Goal: Task Accomplishment & Management: Manage account settings

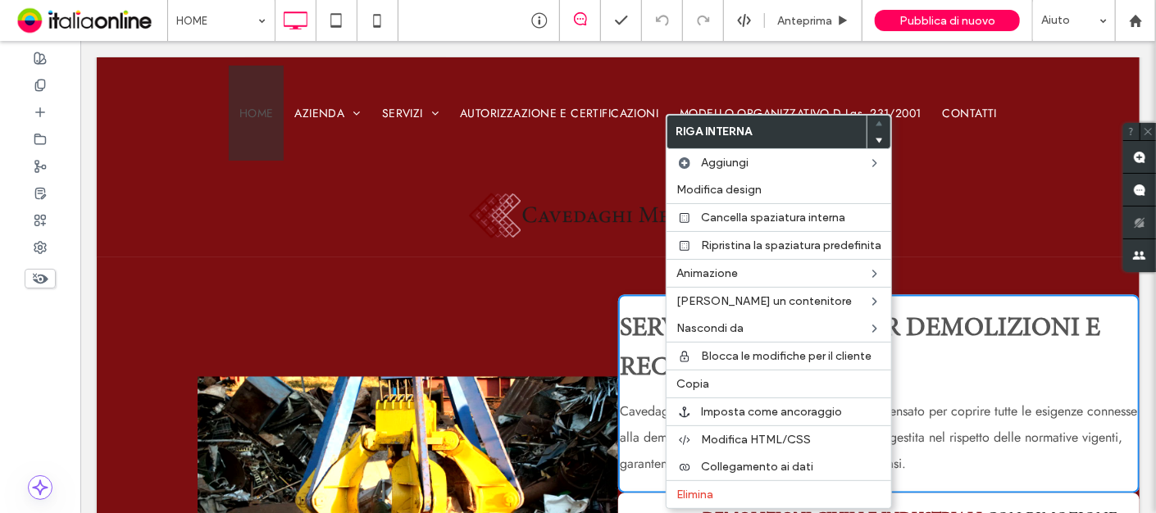
click at [986, 249] on div at bounding box center [617, 157] width 1043 height 200
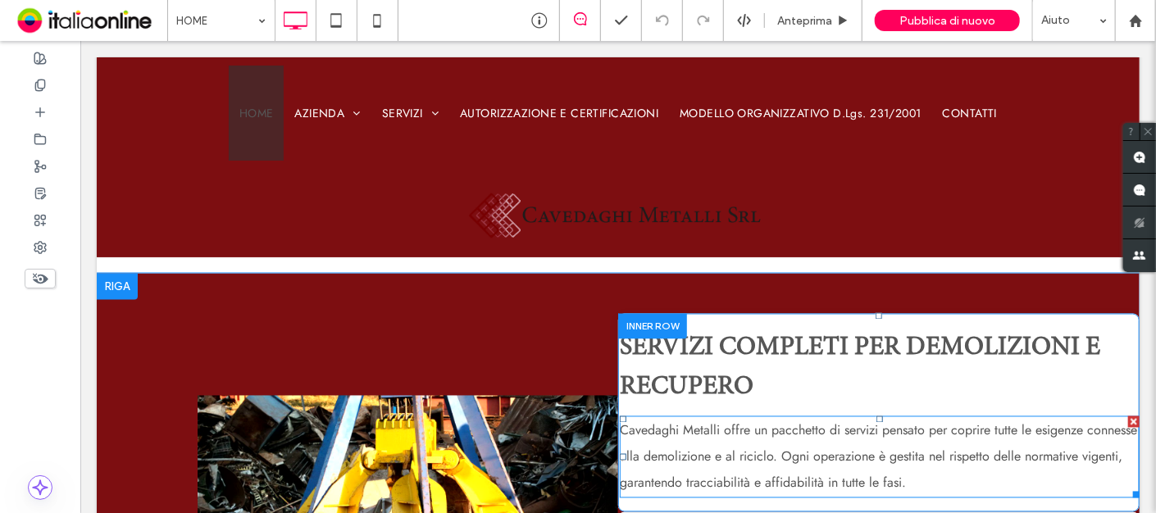
scroll to position [1247, 0]
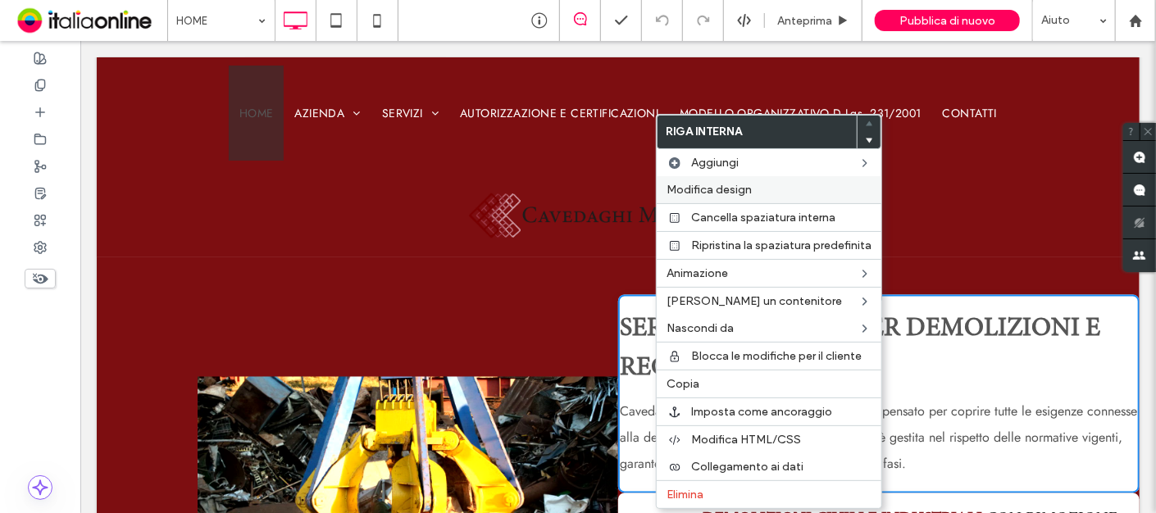
click at [700, 191] on span "Modifica design" at bounding box center [709, 190] width 85 height 14
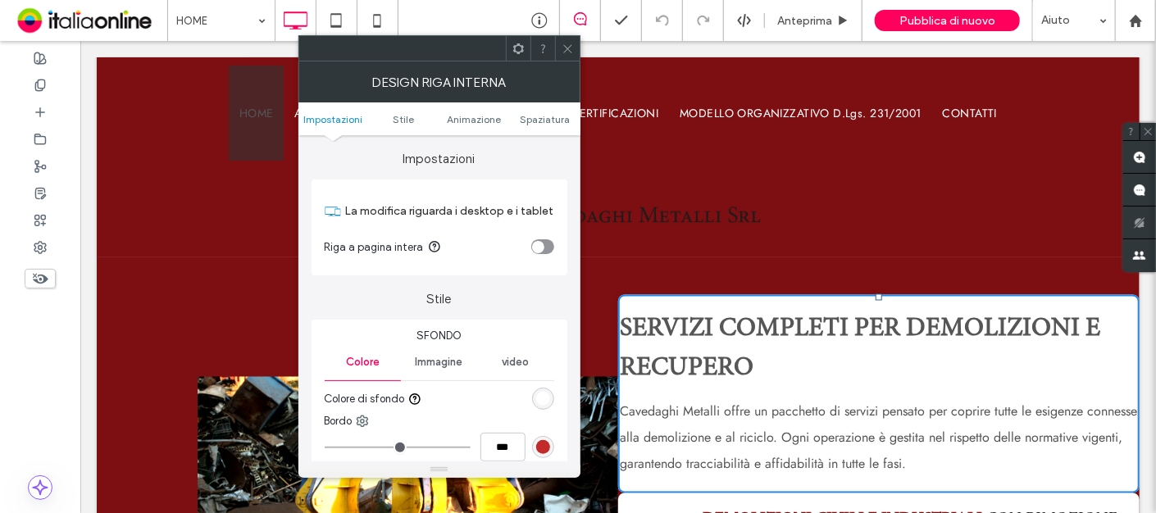
drag, startPoint x: 778, startPoint y: 230, endPoint x: 694, endPoint y: 174, distance: 101.7
click at [698, 189] on div at bounding box center [617, 157] width 1043 height 200
type input "*"
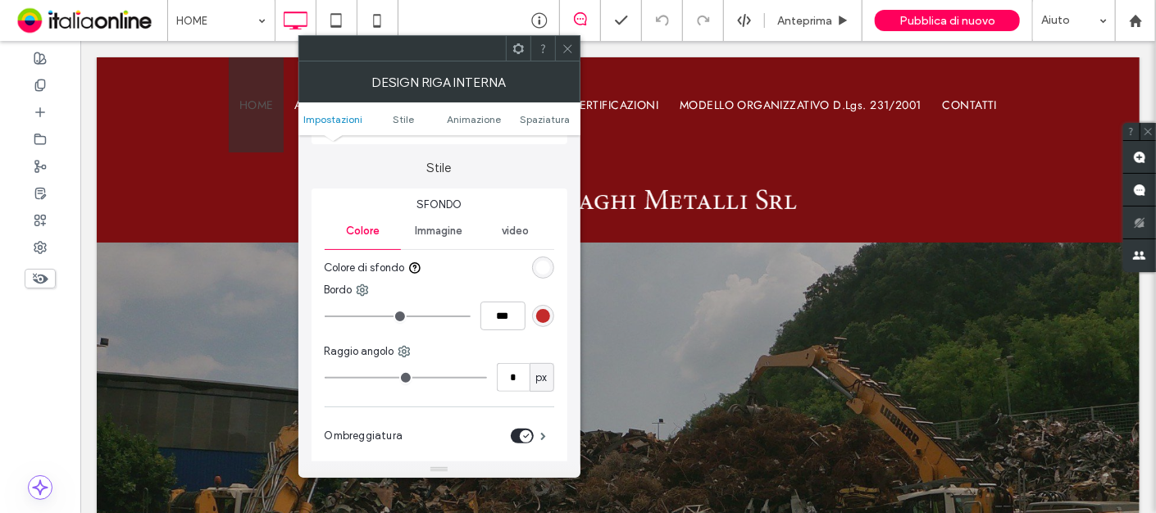
scroll to position [0, 0]
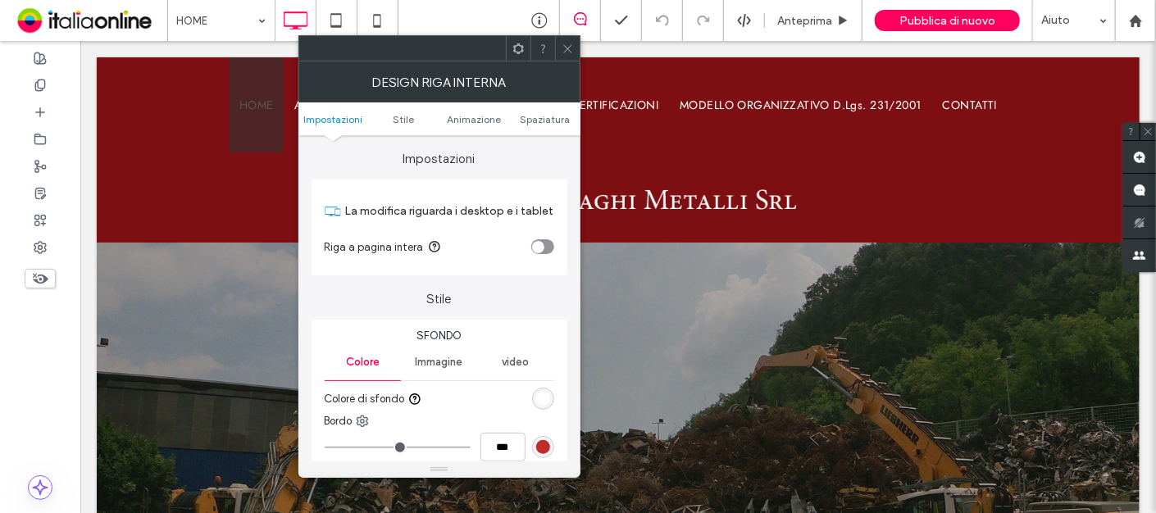
click at [545, 244] on div "toggle" at bounding box center [542, 246] width 23 height 15
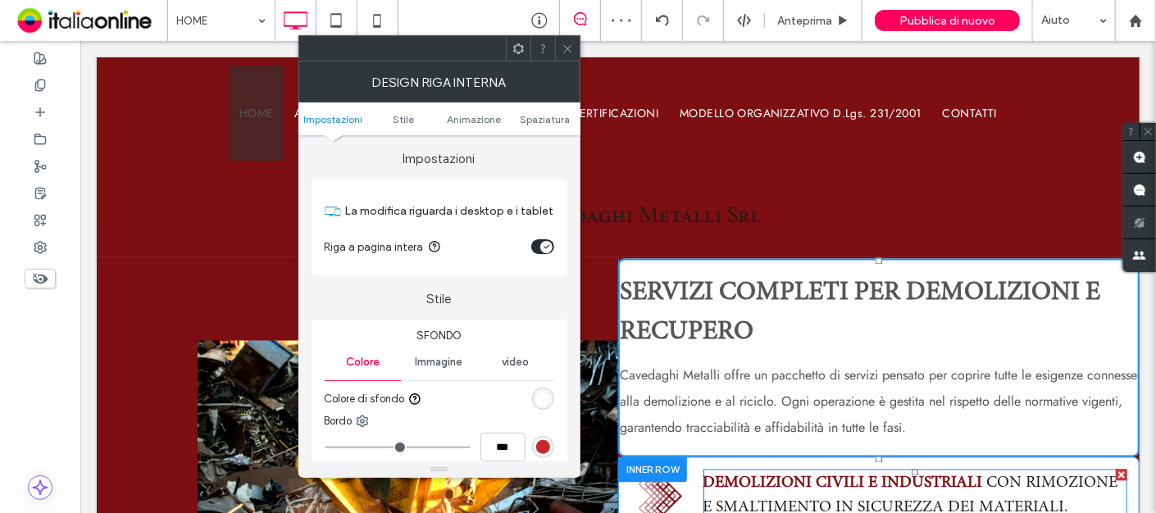
scroll to position [1115, 0]
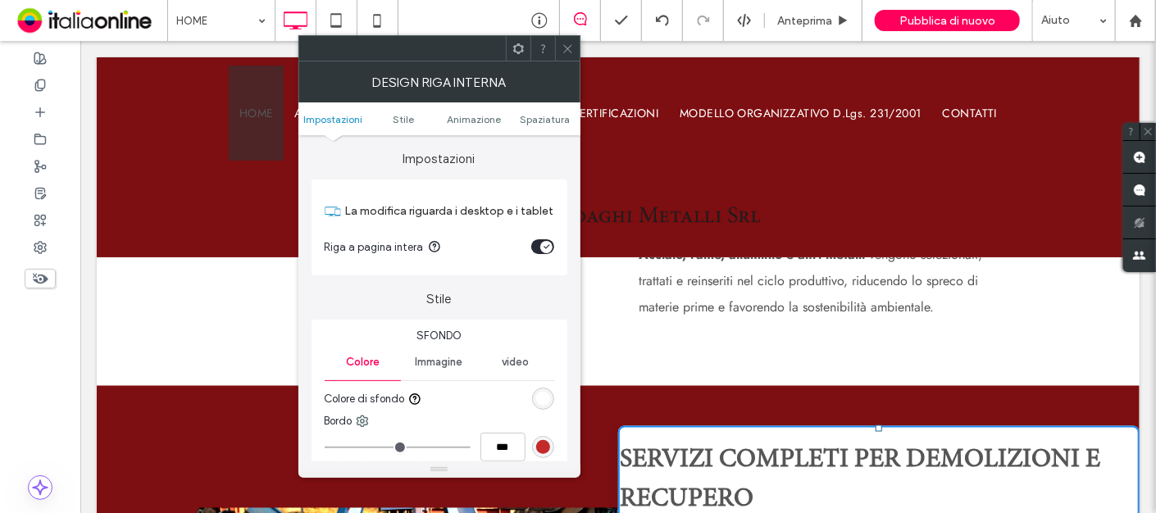
click at [537, 246] on div "toggle" at bounding box center [542, 246] width 23 height 15
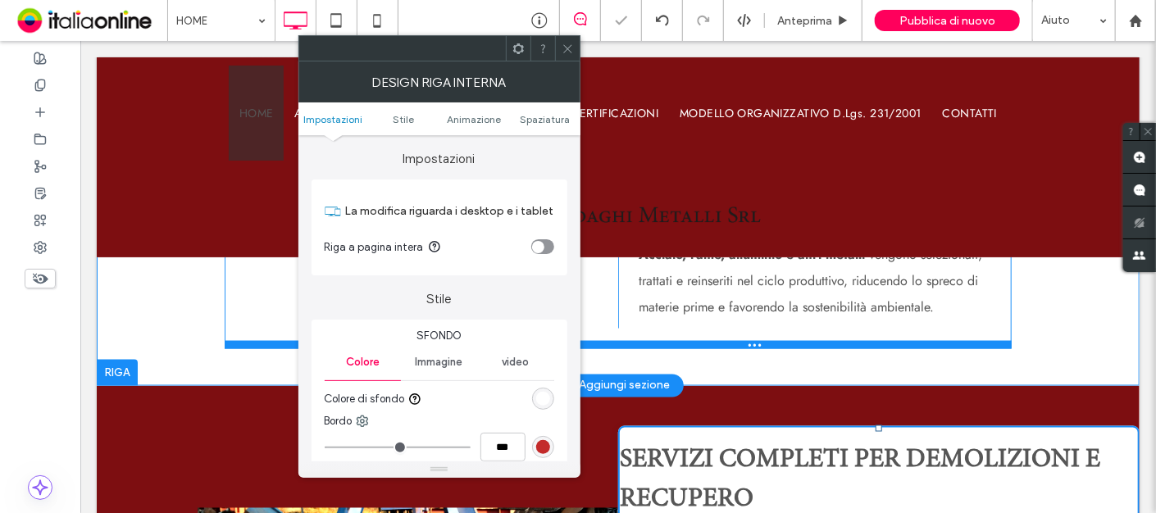
scroll to position [1247, 0]
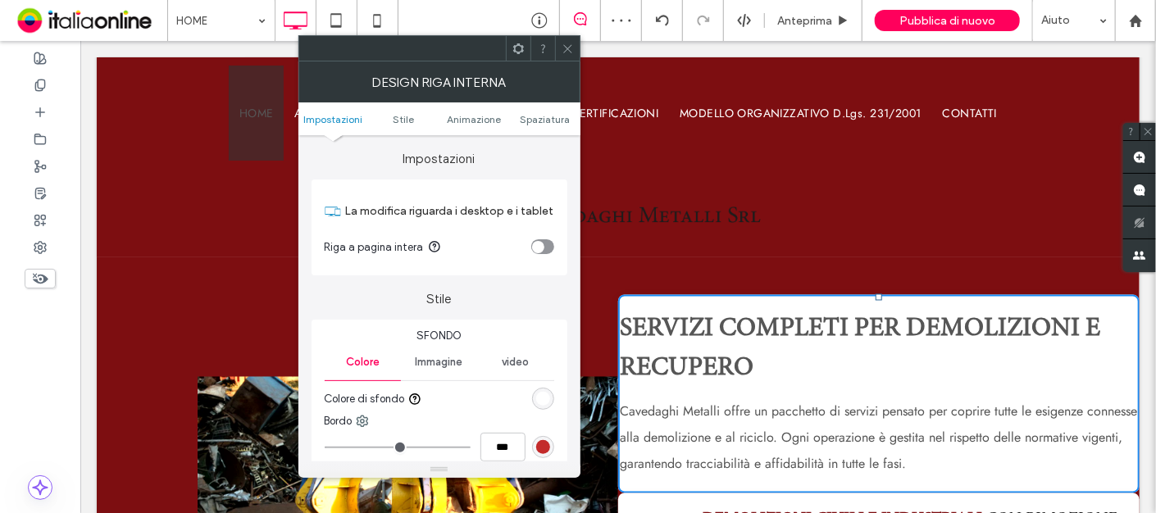
click at [574, 62] on div "Design riga interna" at bounding box center [440, 82] width 282 height 41
click at [567, 45] on icon at bounding box center [568, 49] width 12 height 12
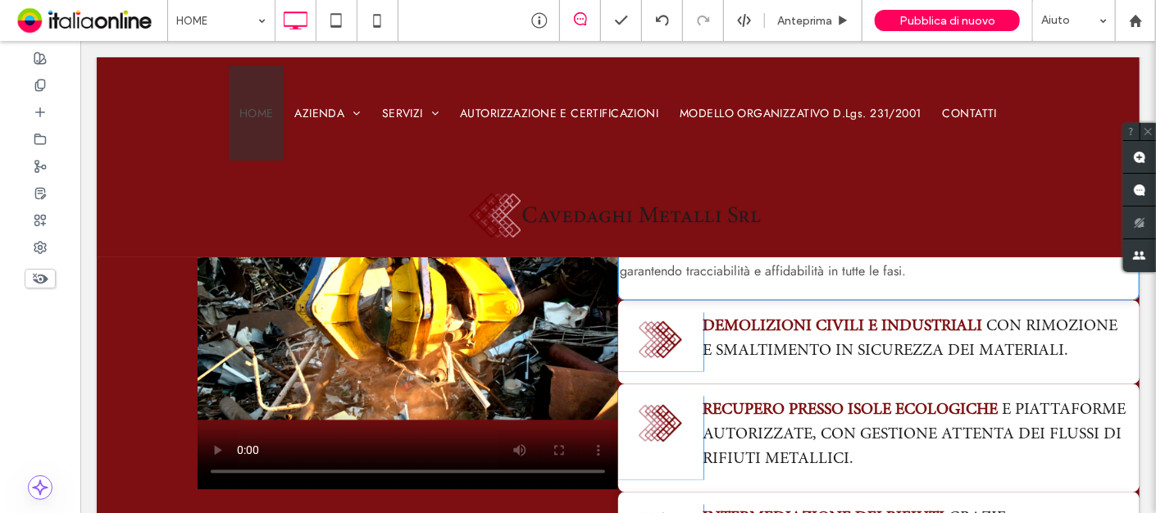
scroll to position [1443, 0]
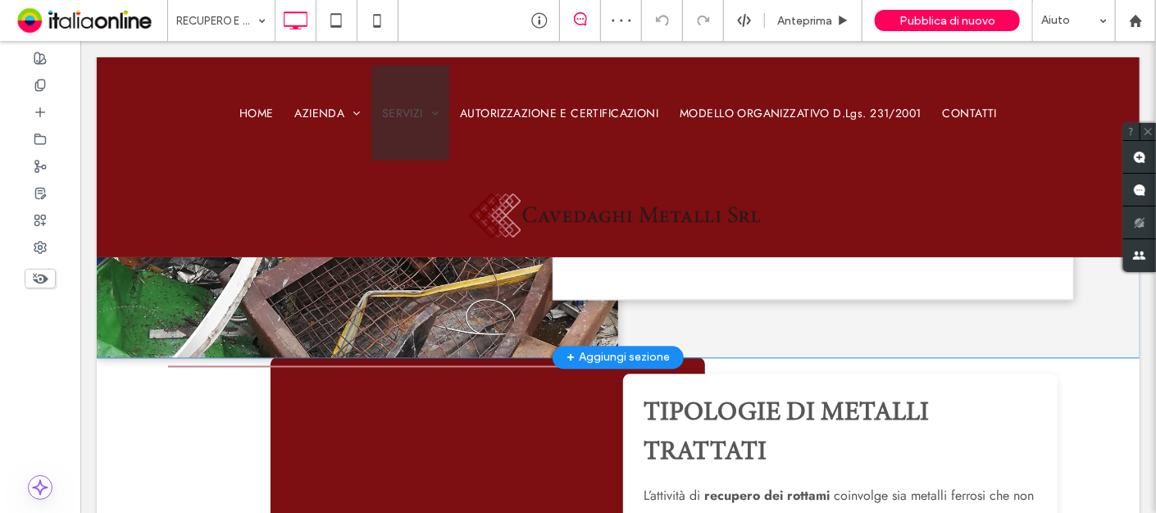
scroll to position [1706, 0]
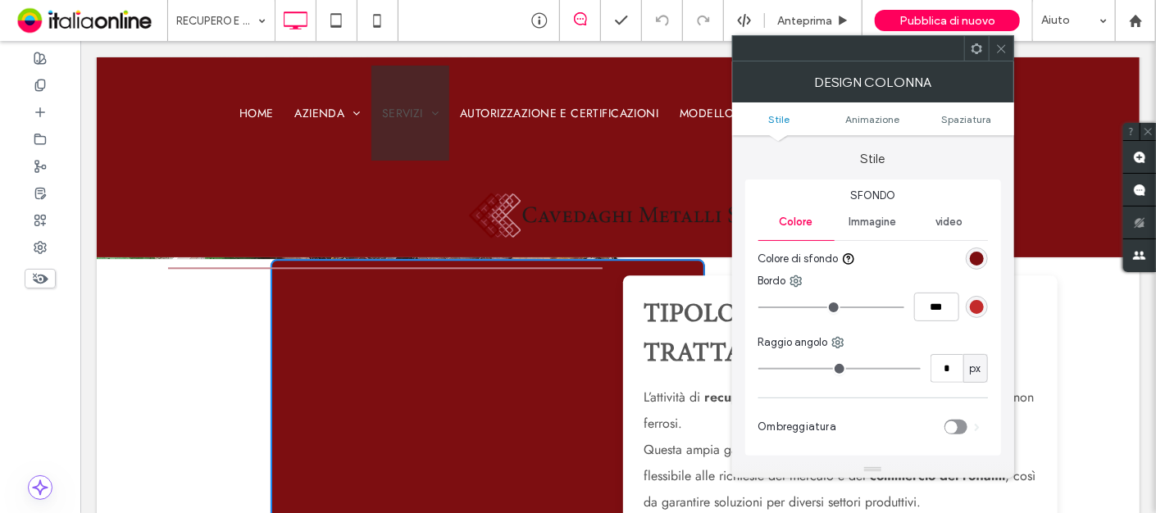
type input "*"
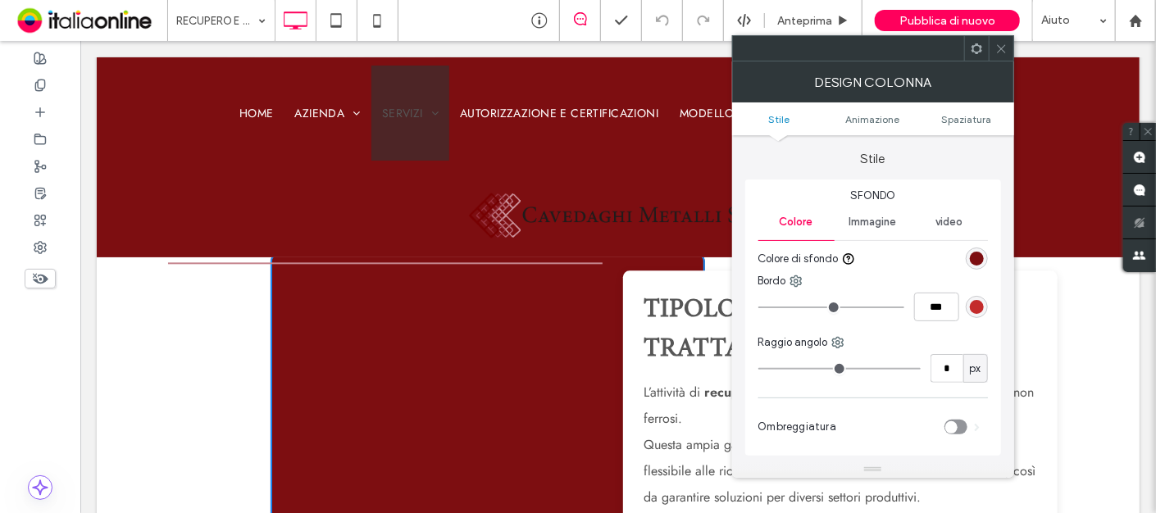
scroll to position [1640, 0]
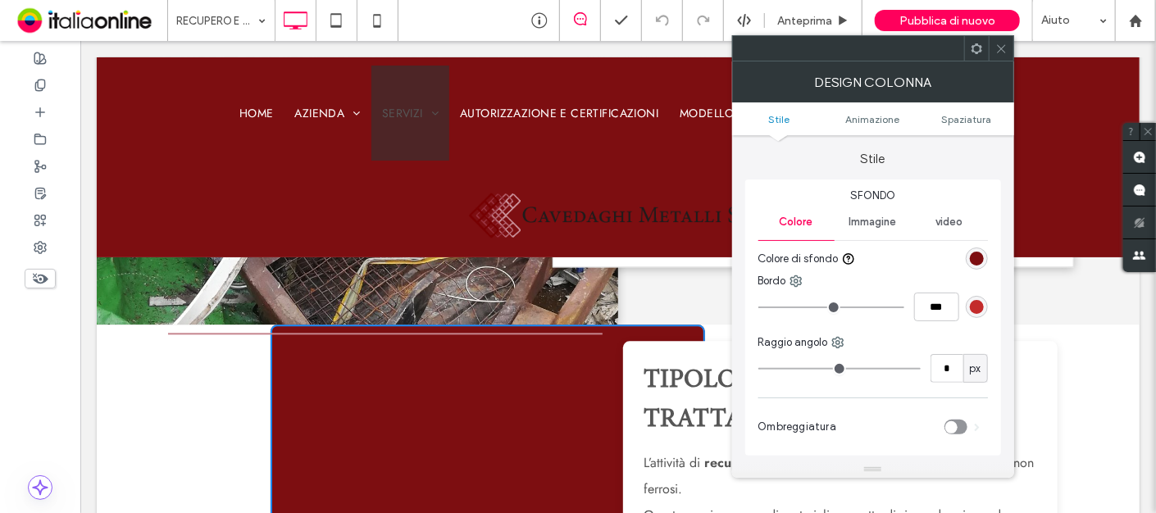
click at [999, 52] on icon at bounding box center [1002, 49] width 12 height 12
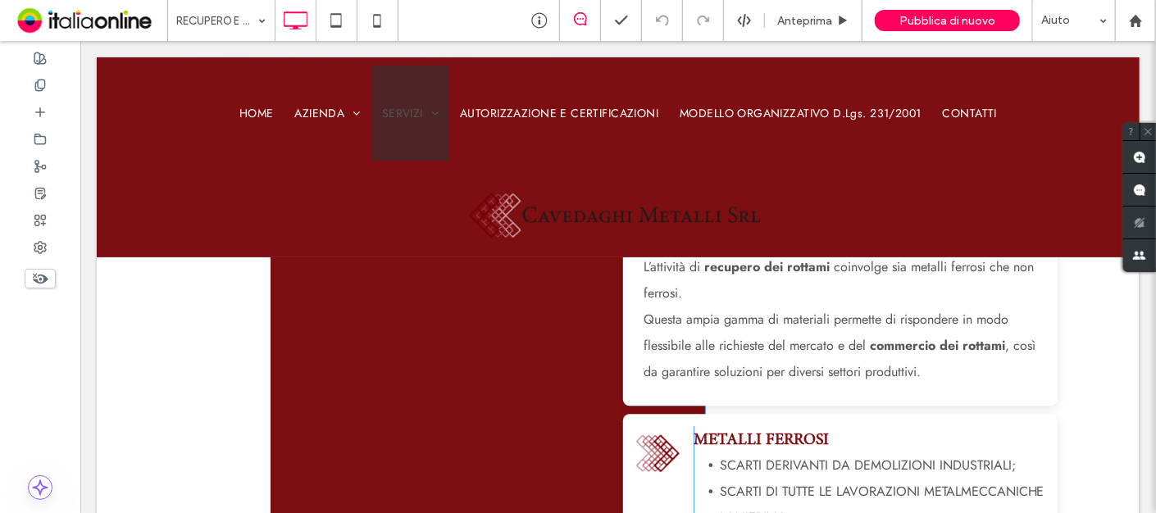
scroll to position [1837, 0]
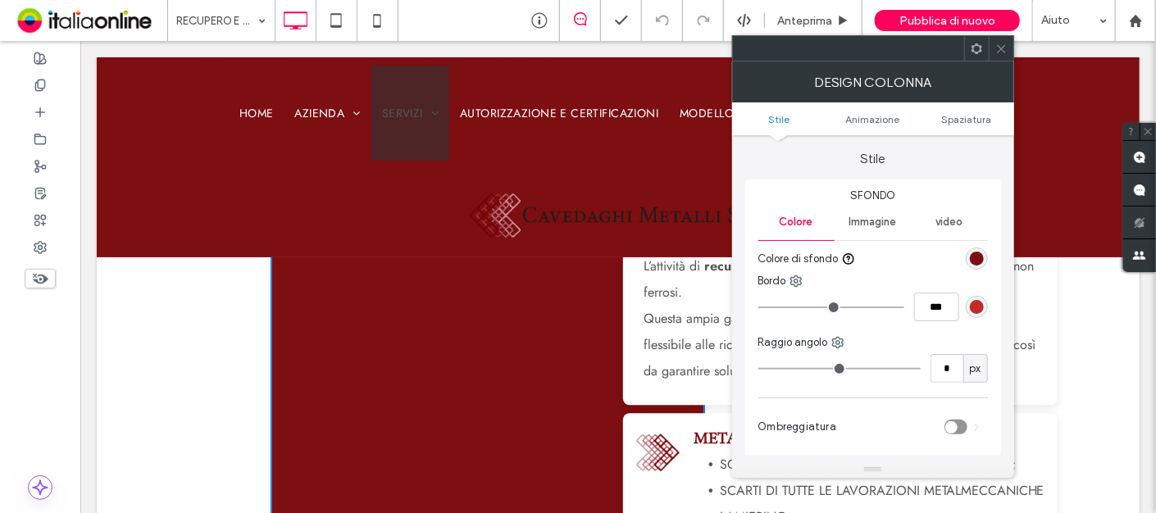
type input "*"
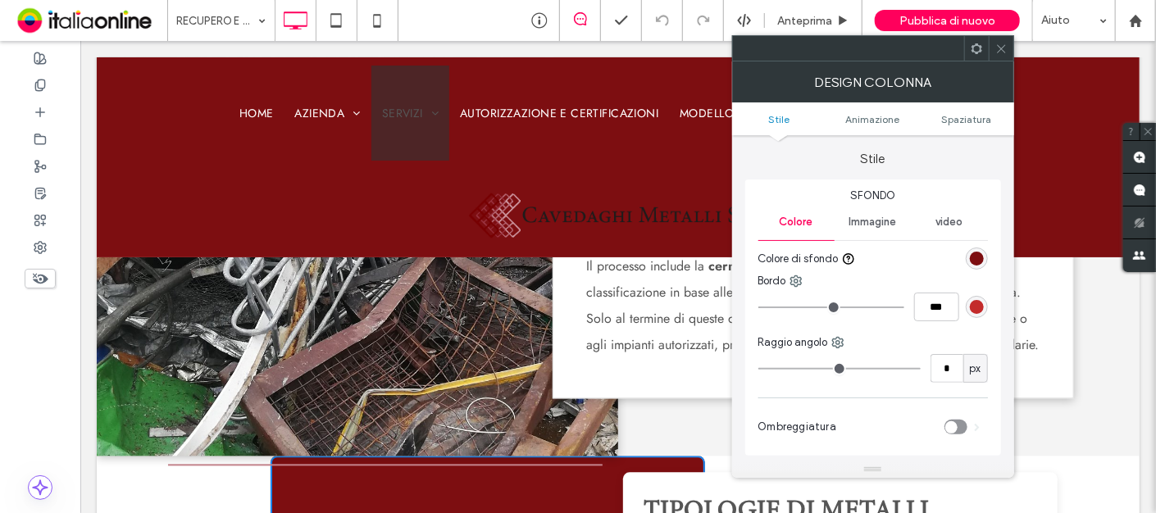
scroll to position [1706, 0]
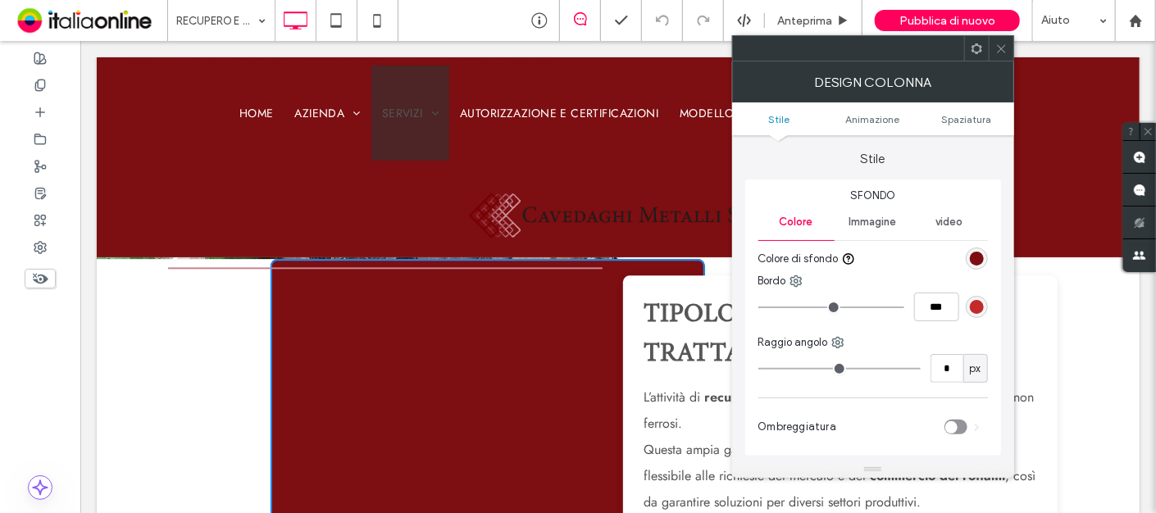
click at [659, 314] on div "tipologie di metalli trattati L’attività di recupero dei rottami coinvolge sia …" at bounding box center [839, 405] width 435 height 261
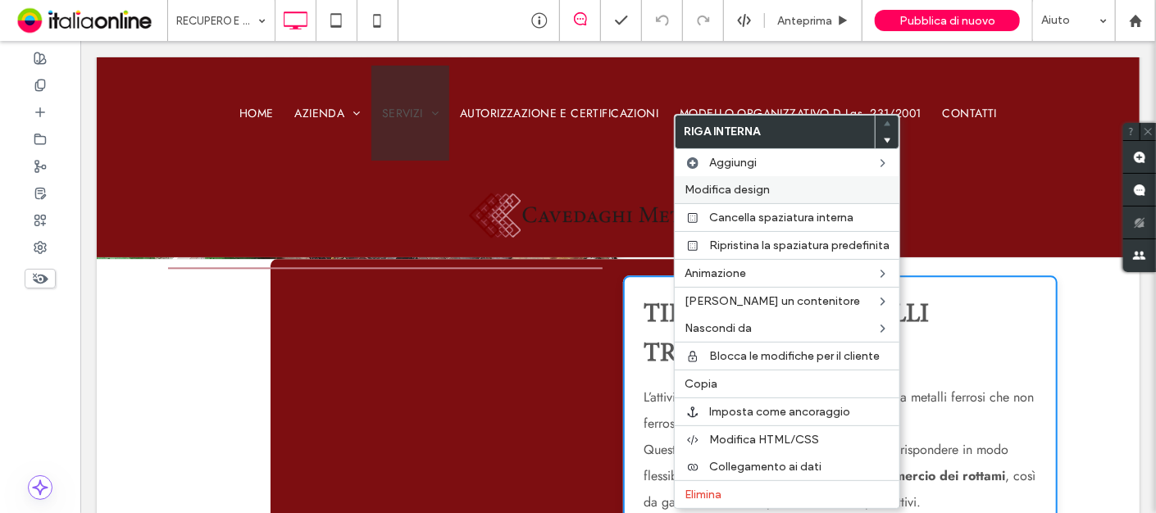
click at [761, 184] on span "Modifica design" at bounding box center [727, 190] width 85 height 14
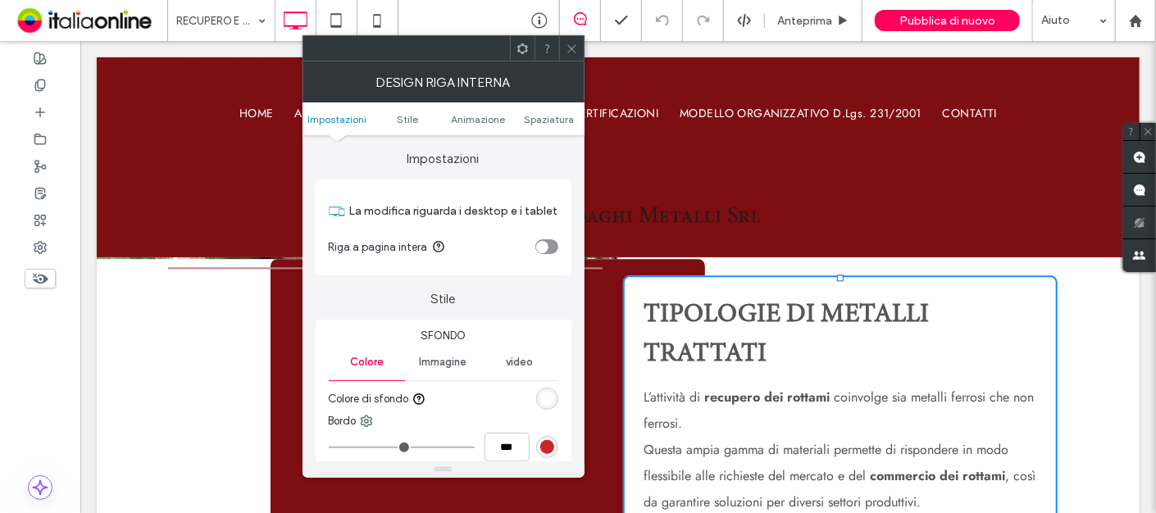
click at [551, 243] on div "toggle" at bounding box center [547, 246] width 23 height 15
click at [540, 244] on div "toggle" at bounding box center [547, 246] width 23 height 15
click at [575, 47] on icon at bounding box center [572, 49] width 12 height 12
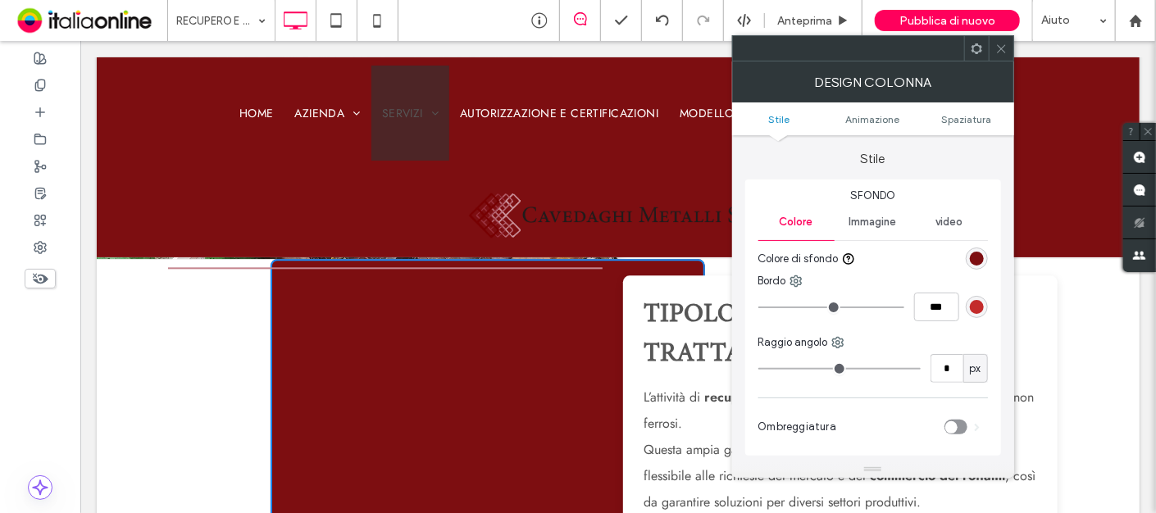
type input "*"
